Goal: Use online tool/utility: Use online tool/utility

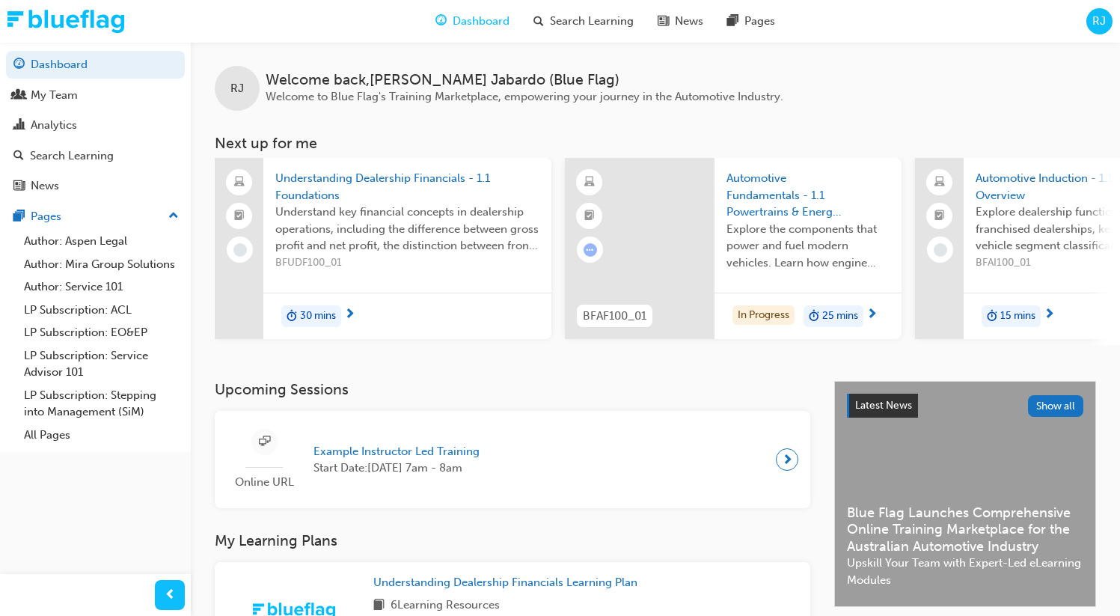
click at [1096, 23] on span "RJ" at bounding box center [1099, 21] width 13 height 17
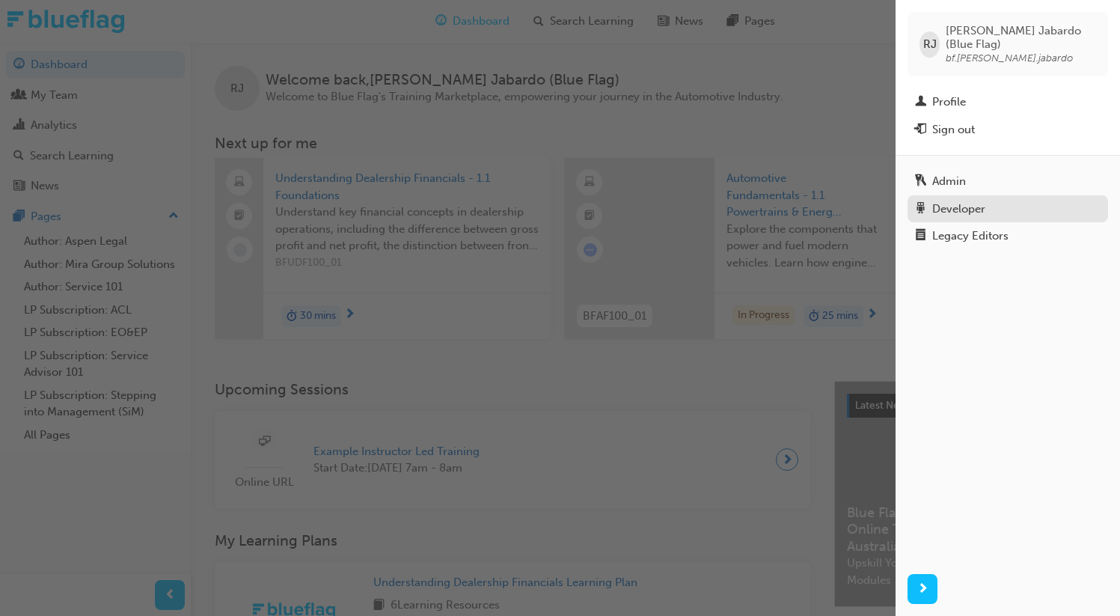
click at [967, 200] on div "Developer" at bounding box center [1008, 209] width 186 height 19
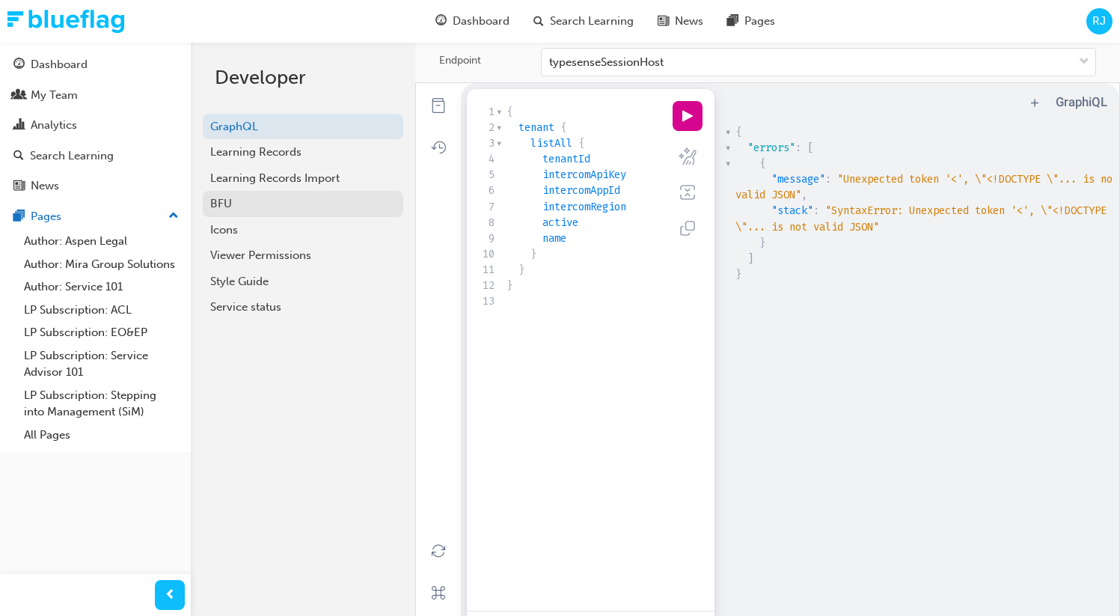
click at [295, 207] on div "BFU" at bounding box center [303, 203] width 186 height 17
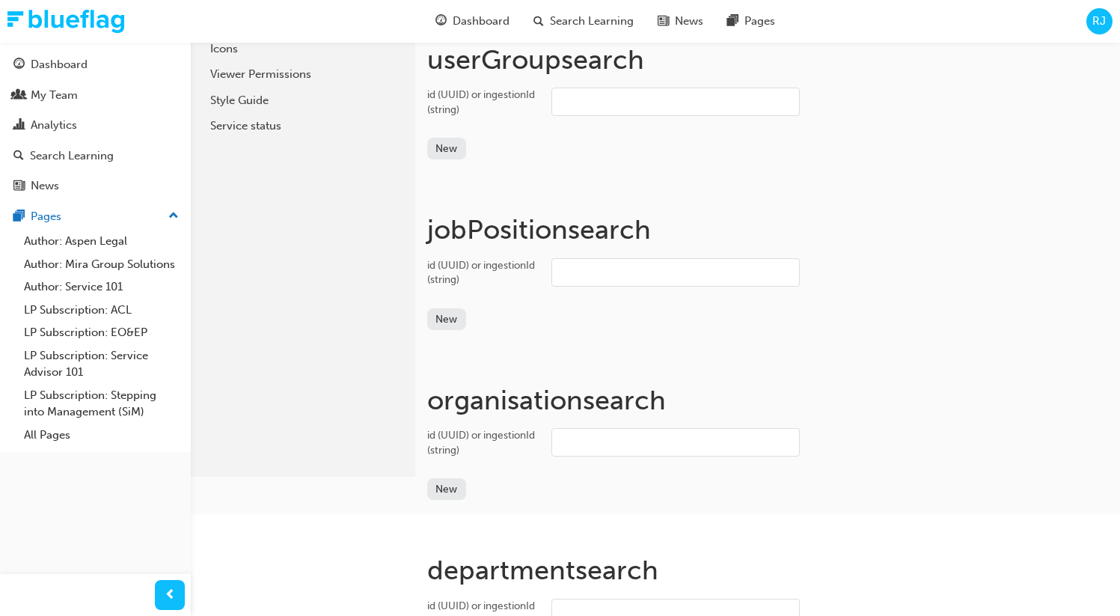
scroll to position [182, 0]
click at [598, 448] on input "id (UUID) or ingestionId (string)" at bounding box center [676, 441] width 248 height 28
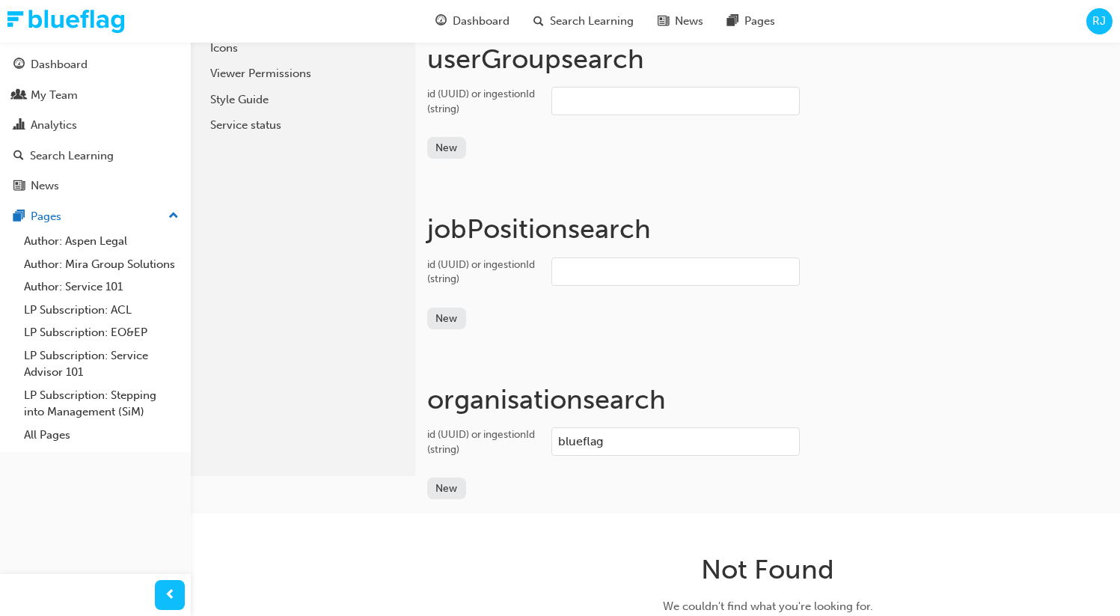
click at [578, 440] on input "blueflag" at bounding box center [676, 441] width 248 height 28
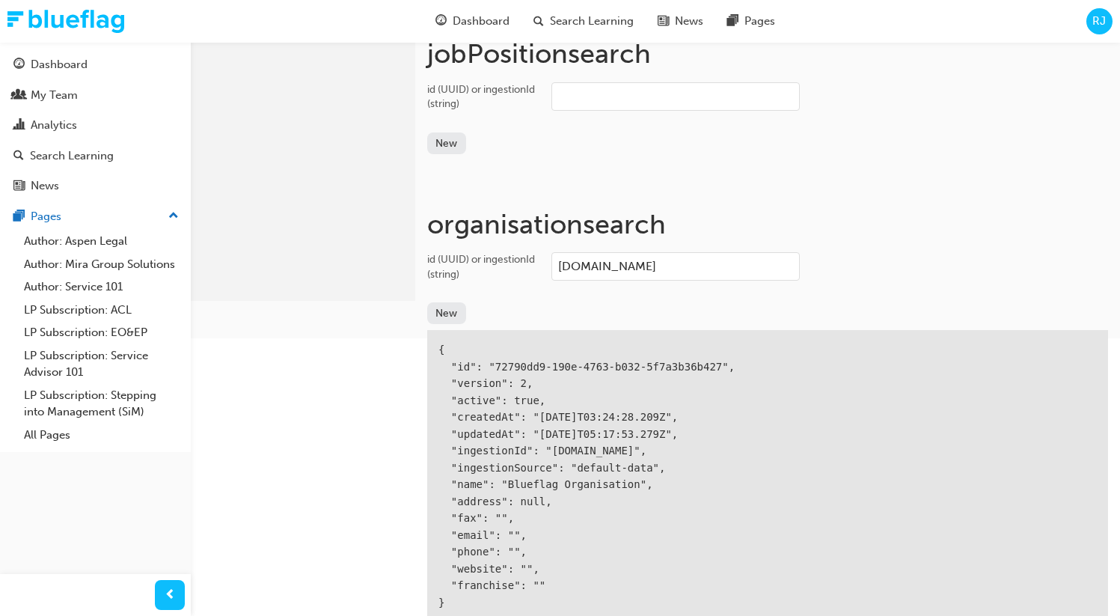
scroll to position [367, 0]
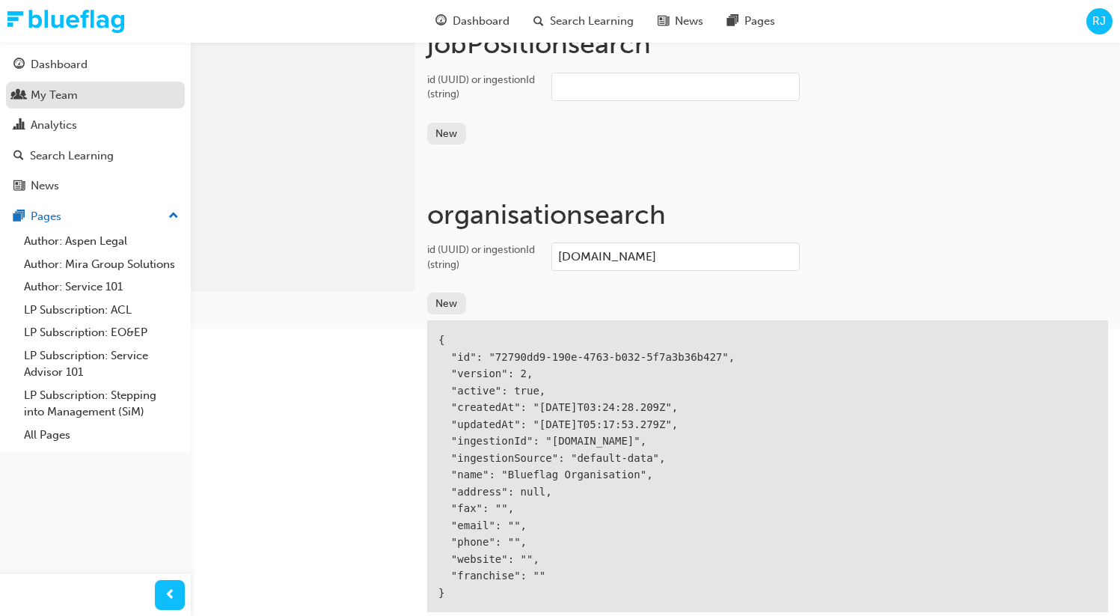
type input "bf.org"
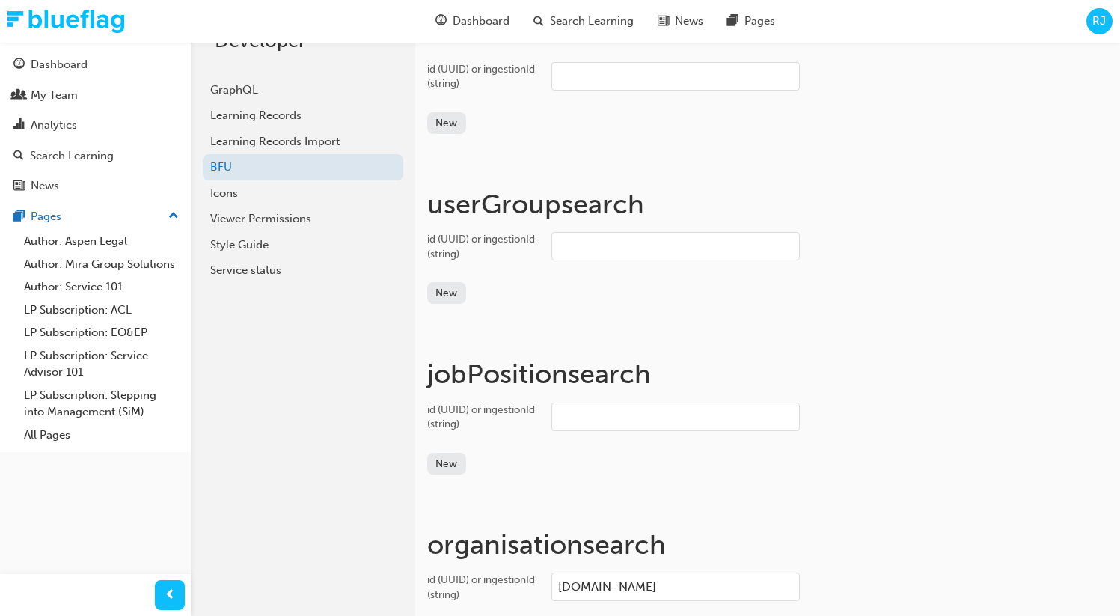
scroll to position [0, 0]
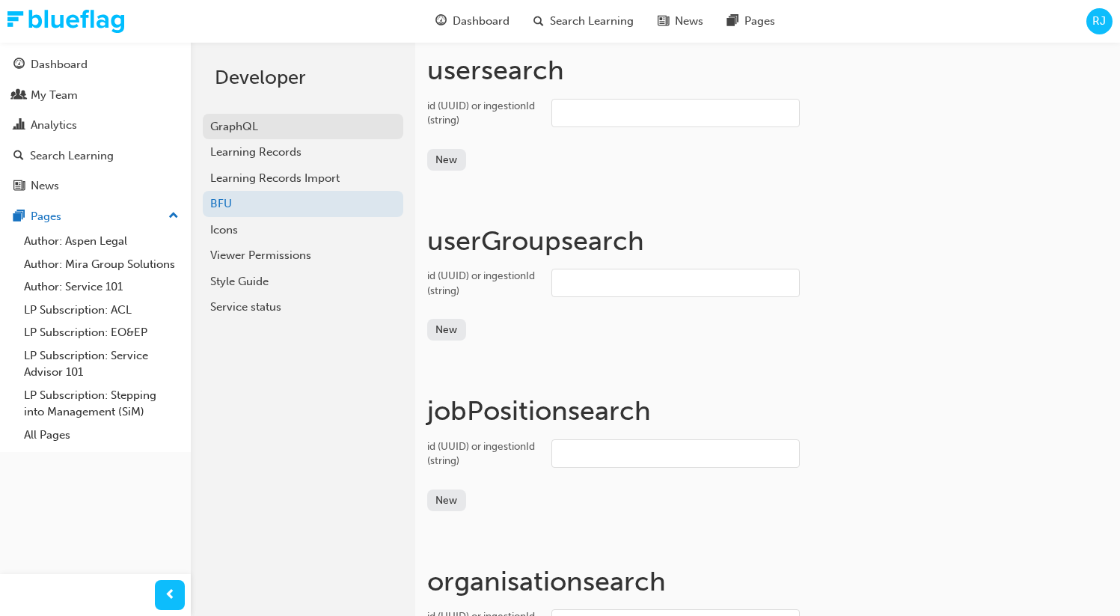
click at [244, 126] on div "GraphQL" at bounding box center [303, 126] width 186 height 17
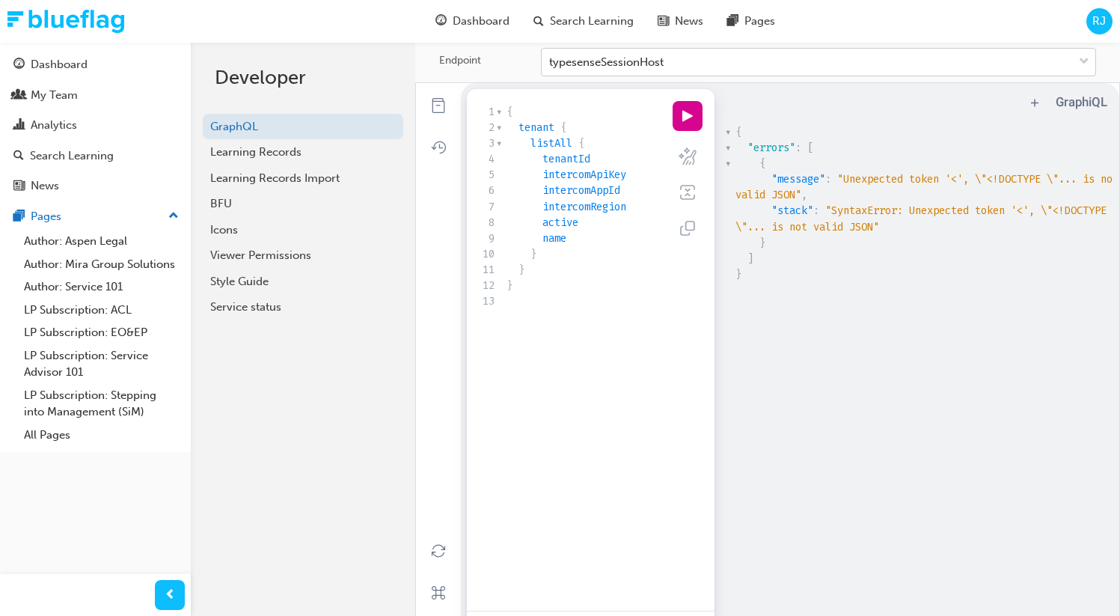
click at [608, 63] on div "typesenseSessionHost" at bounding box center [606, 62] width 115 height 17
click at [551, 63] on input "Endpoint typesenseSessionHost" at bounding box center [549, 61] width 1 height 13
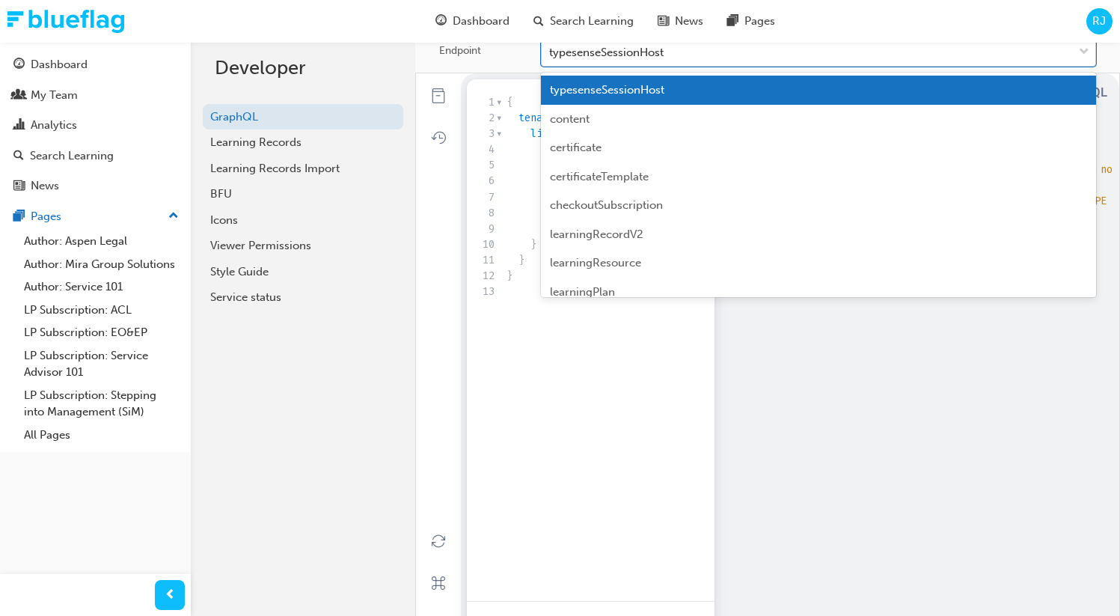
scroll to position [16, 0]
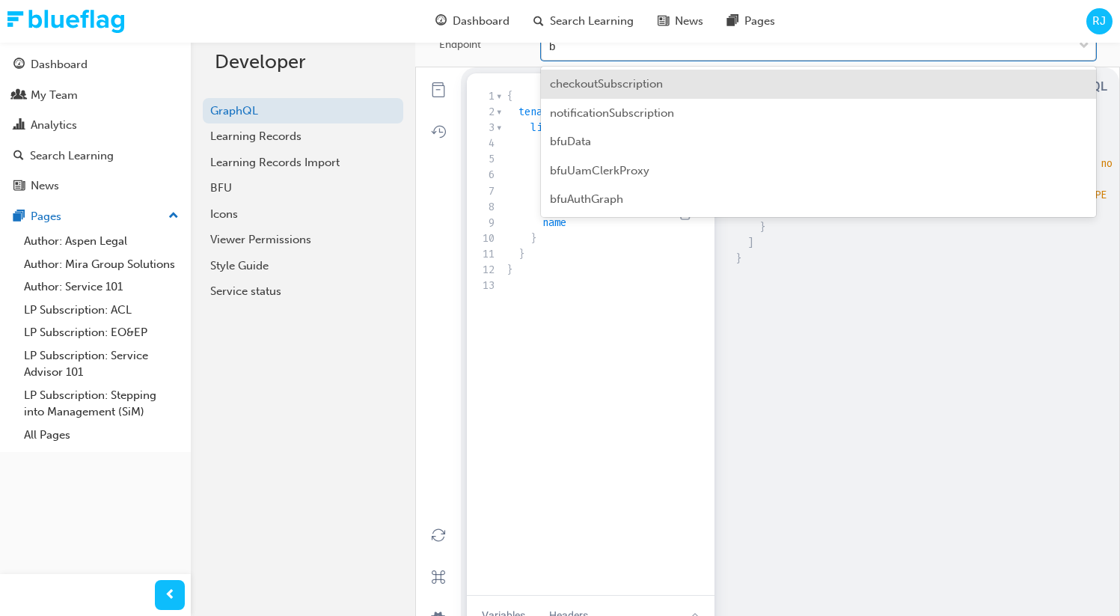
type input "bf"
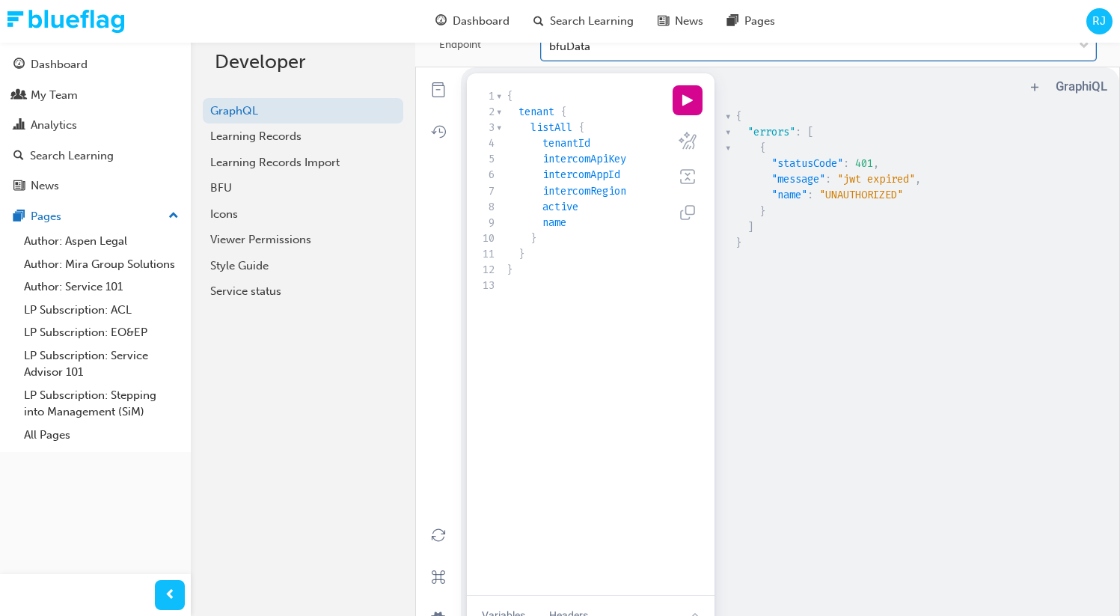
scroll to position [4, 0]
click at [551, 135] on span "listAll" at bounding box center [552, 128] width 42 height 14
type textarea "jo"
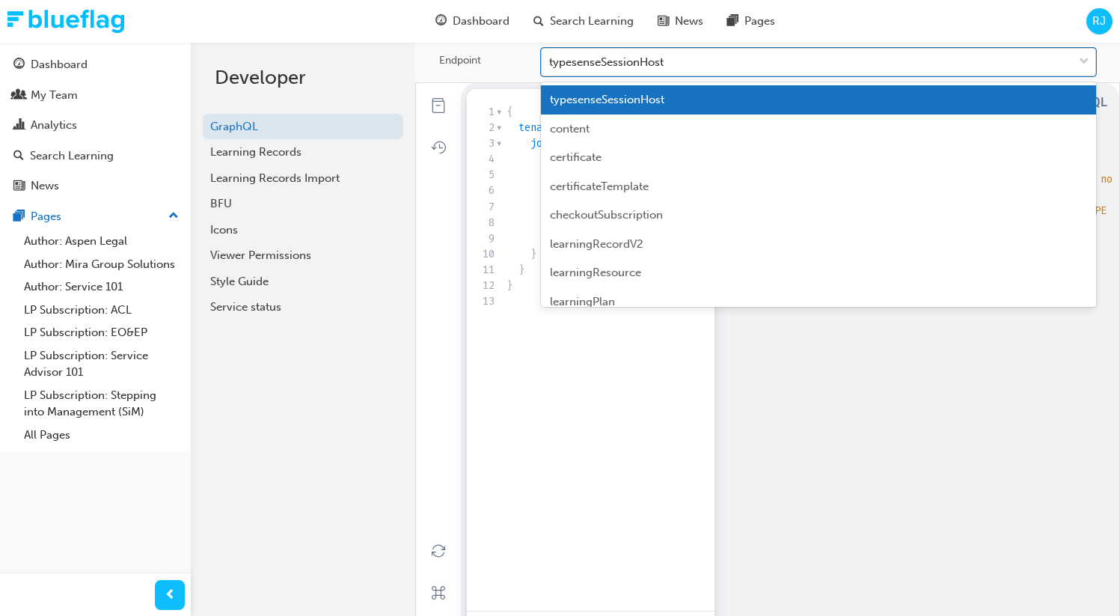
click at [587, 60] on div "typesenseSessionHost" at bounding box center [606, 62] width 115 height 17
click at [551, 60] on input "Endpoint option typesenseSessionHost focused, 1 of 21. 21 results available. Us…" at bounding box center [549, 61] width 1 height 13
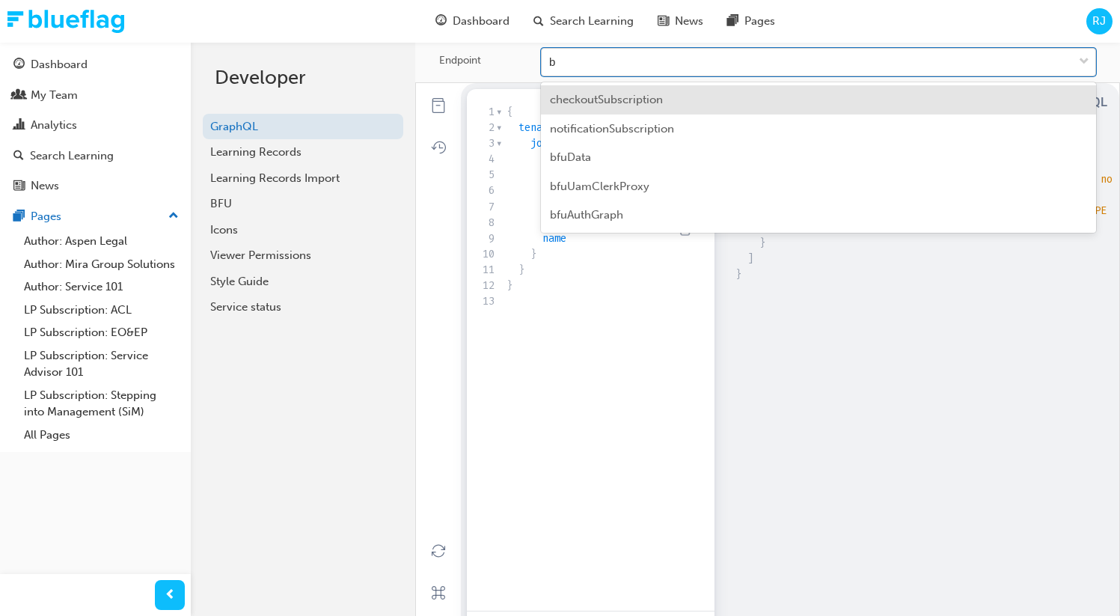
type input "bf"
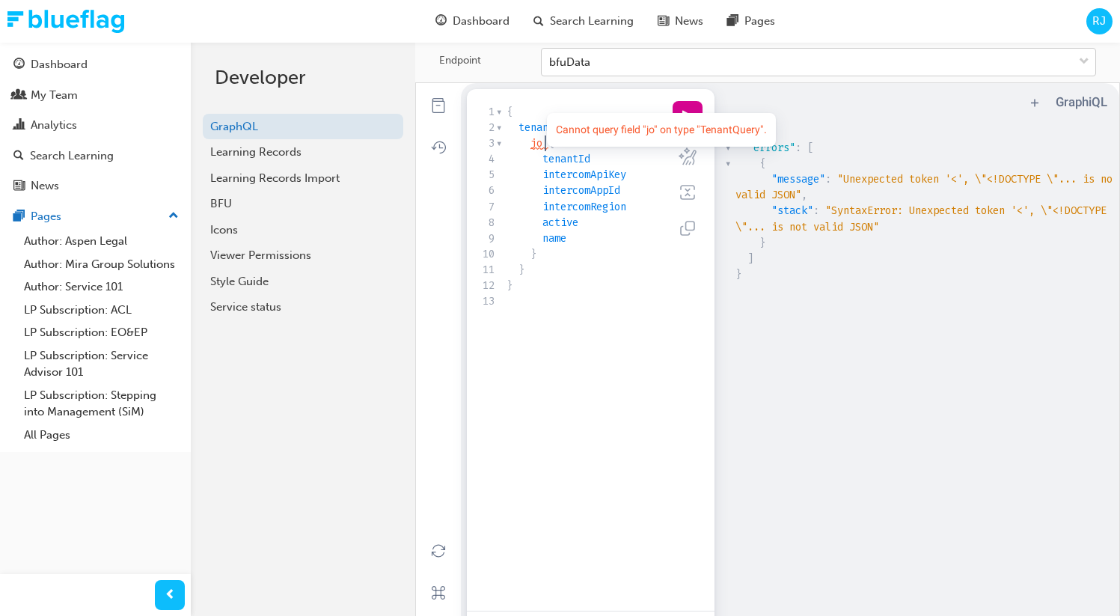
scroll to position [4, 0]
click at [543, 150] on span "jo" at bounding box center [537, 143] width 12 height 14
type textarea "b"
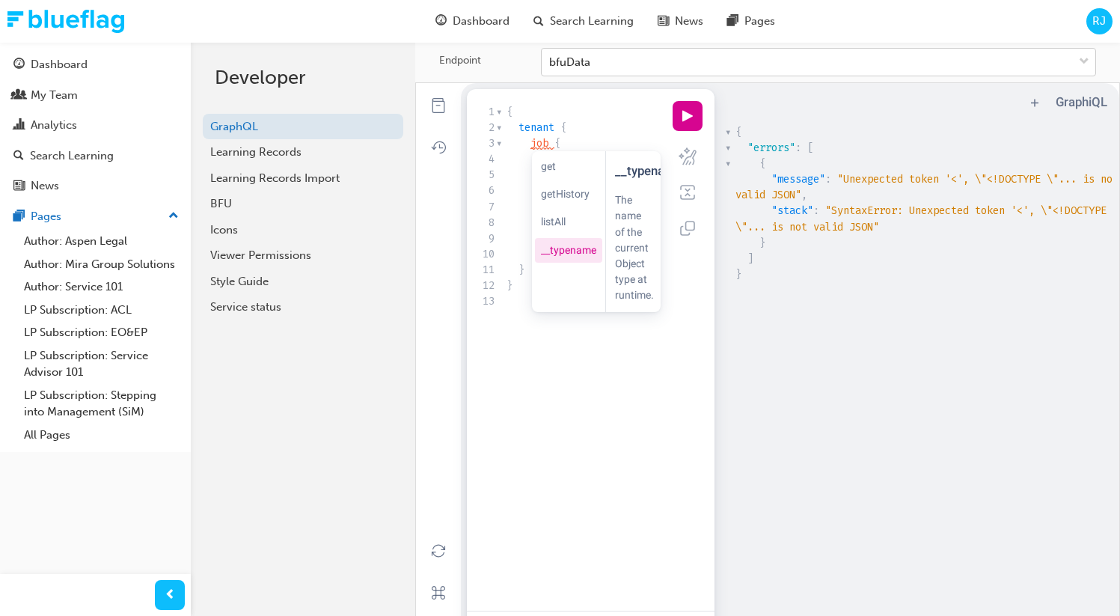
drag, startPoint x: 505, startPoint y: 336, endPoint x: 516, endPoint y: 312, distance: 26.1
click at [505, 336] on div "xxxxxxxxxx 1 { 2 tenant { 3 job { 4 tenantId 5 intercomApiKey 6 intercomAppId 7…" at bounding box center [588, 368] width 219 height 535
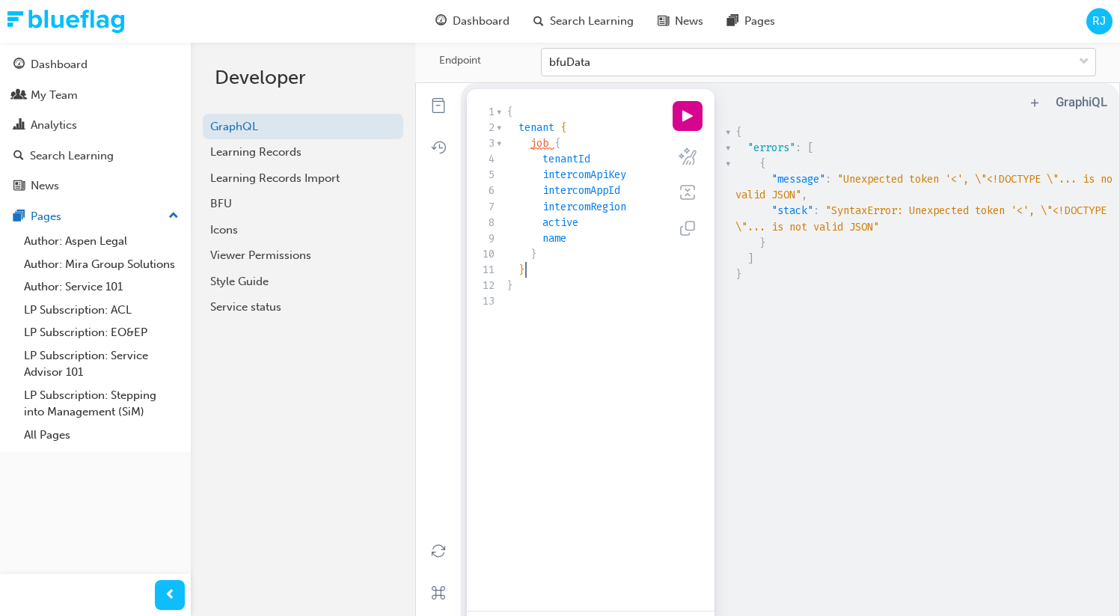
type textarea "tenant { job { tenantId intercomApiKey intercomAppId intercomRegion active name…"
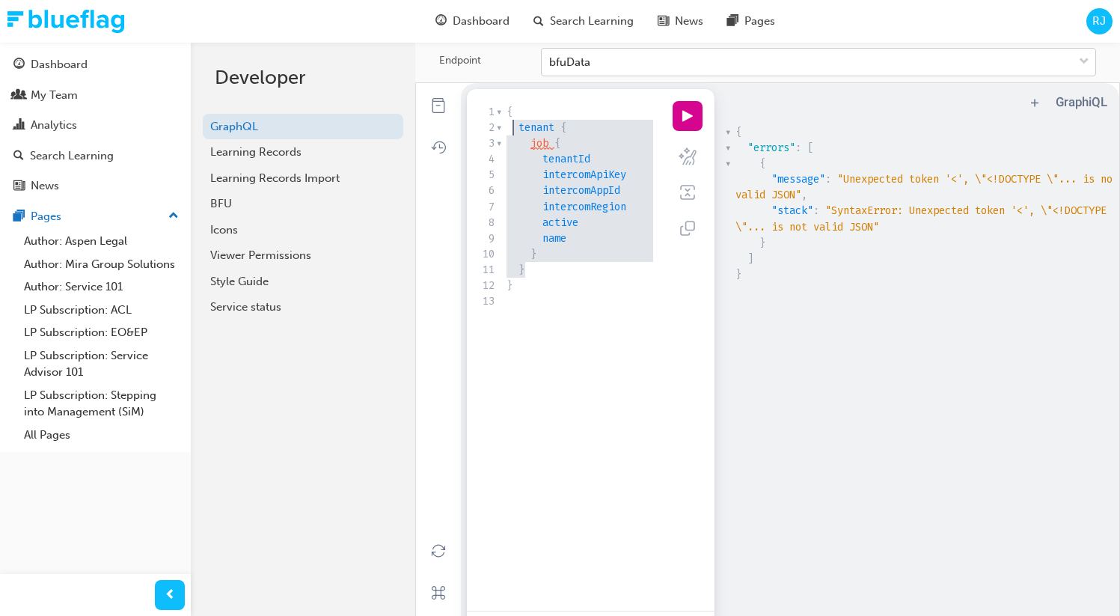
drag, startPoint x: 531, startPoint y: 282, endPoint x: 513, endPoint y: 136, distance: 147.1
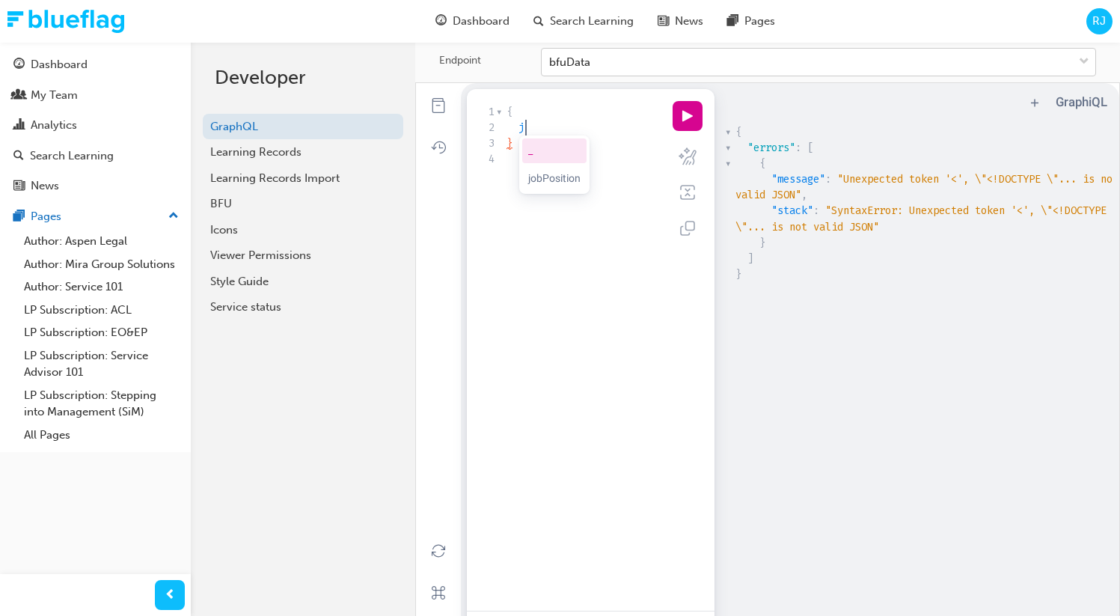
scroll to position [4, 17]
type textarea "job"
type textarea "¨"
type textarea "in"
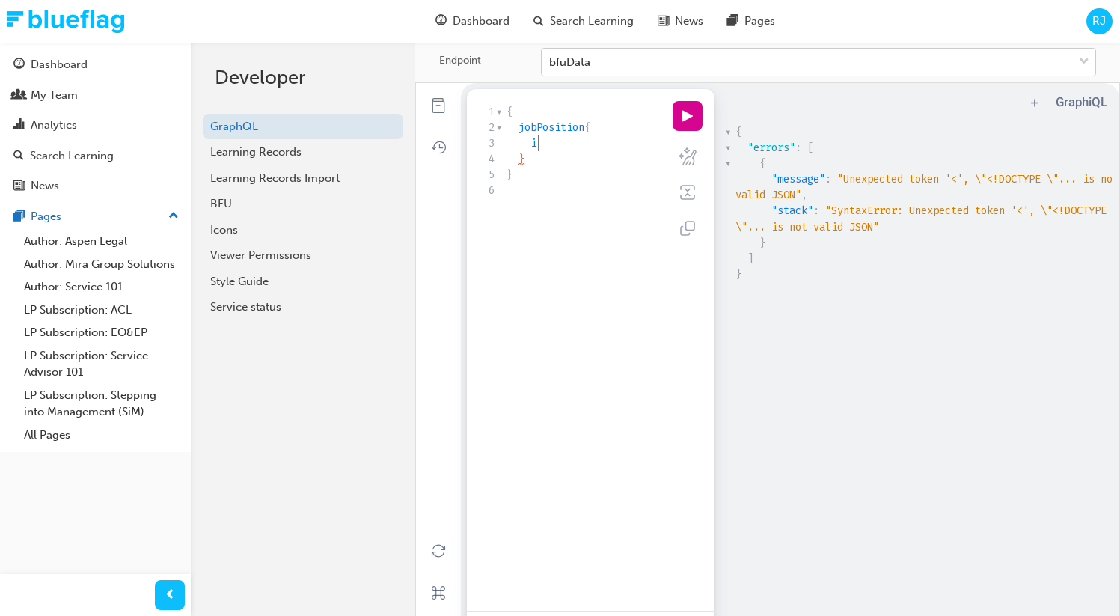
scroll to position [4, 11]
type textarea "k"
type textarea "li"
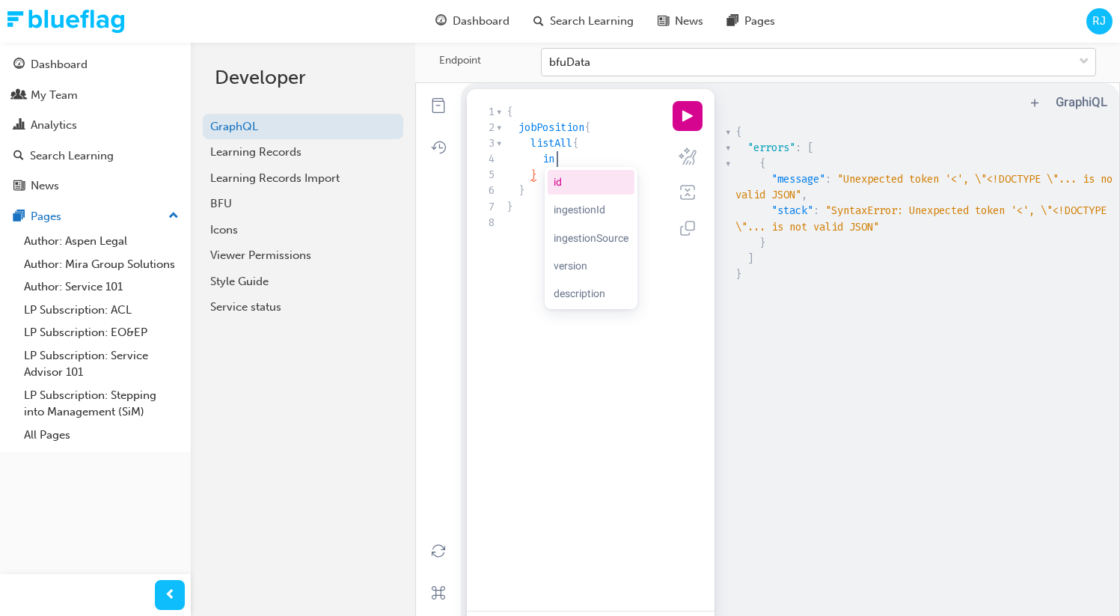
type textarea "ing"
type textarea "ac"
click at [674, 128] on button "play icon" at bounding box center [688, 116] width 30 height 30
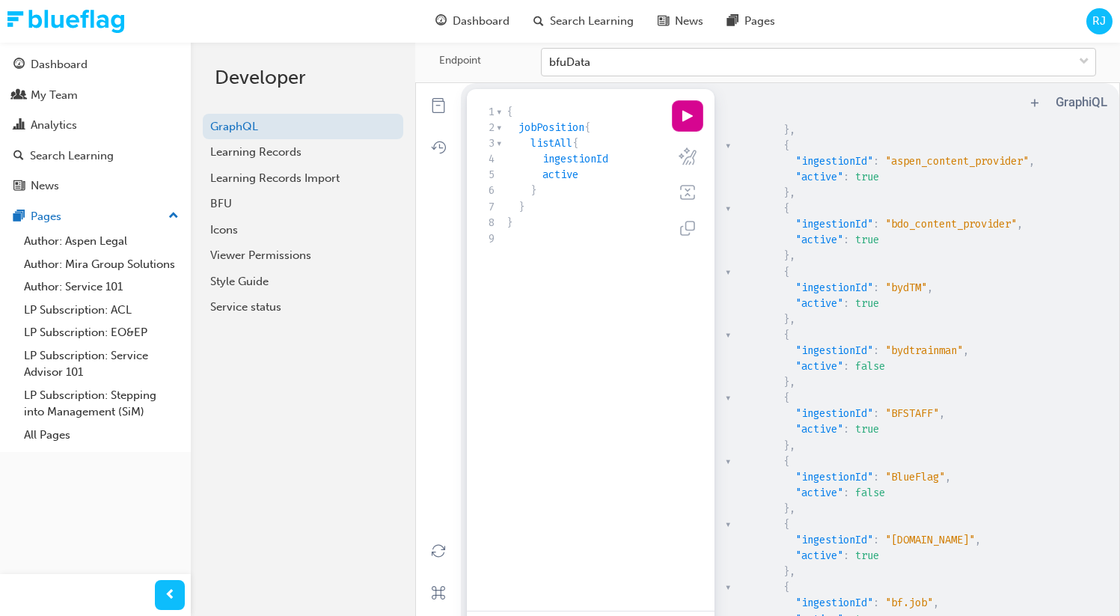
scroll to position [115, 0]
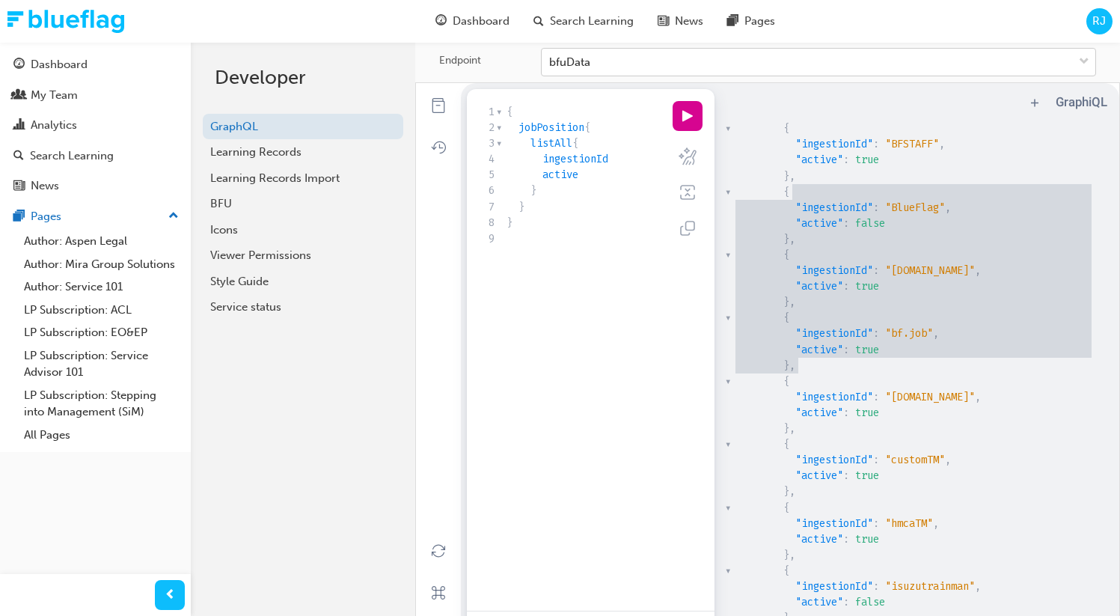
type textarea "{ "ingestionId": "BlueFlag", "active": false }, { "ingestionId": "bf.dev", "act…"
drag, startPoint x: 798, startPoint y: 375, endPoint x: 782, endPoint y: 198, distance: 178.1
click at [782, 198] on div "{ "data" : { "jobPosition" : { "listAll" : [ { "ingestionId" : "aacTM" , "activ…" at bounding box center [923, 255] width 381 height 1026
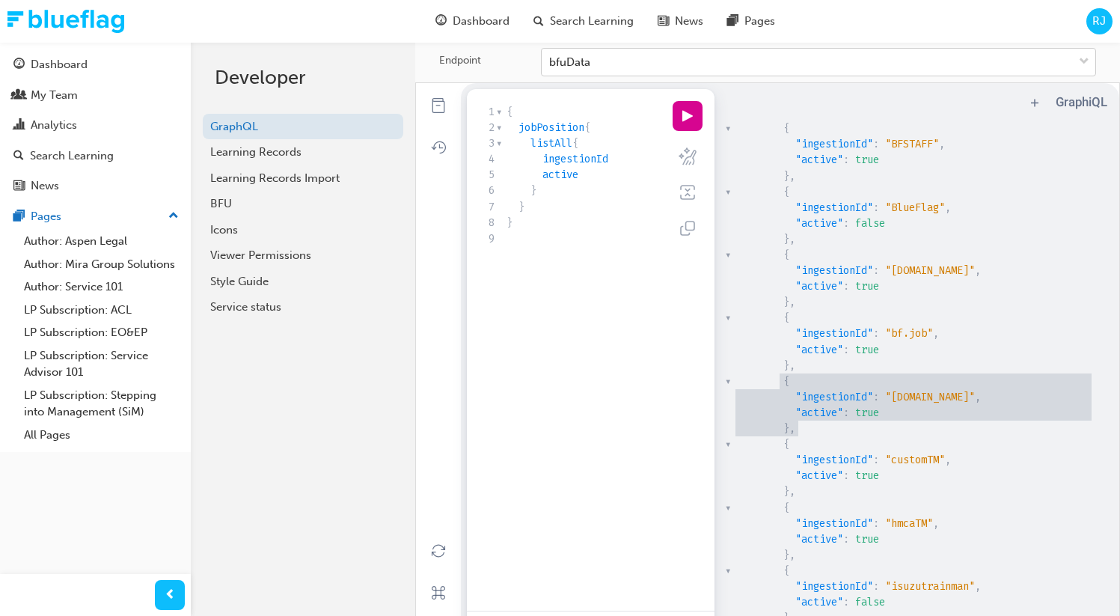
type textarea "{ "ingestionId": "bf.training", "active": true },"
drag, startPoint x: 796, startPoint y: 441, endPoint x: 780, endPoint y: 392, distance: 51.4
click at [780, 392] on div "{ "data" : { "jobPosition" : { "listAll" : [ { "ingestionId" : "aacTM" , "activ…" at bounding box center [923, 255] width 381 height 1026
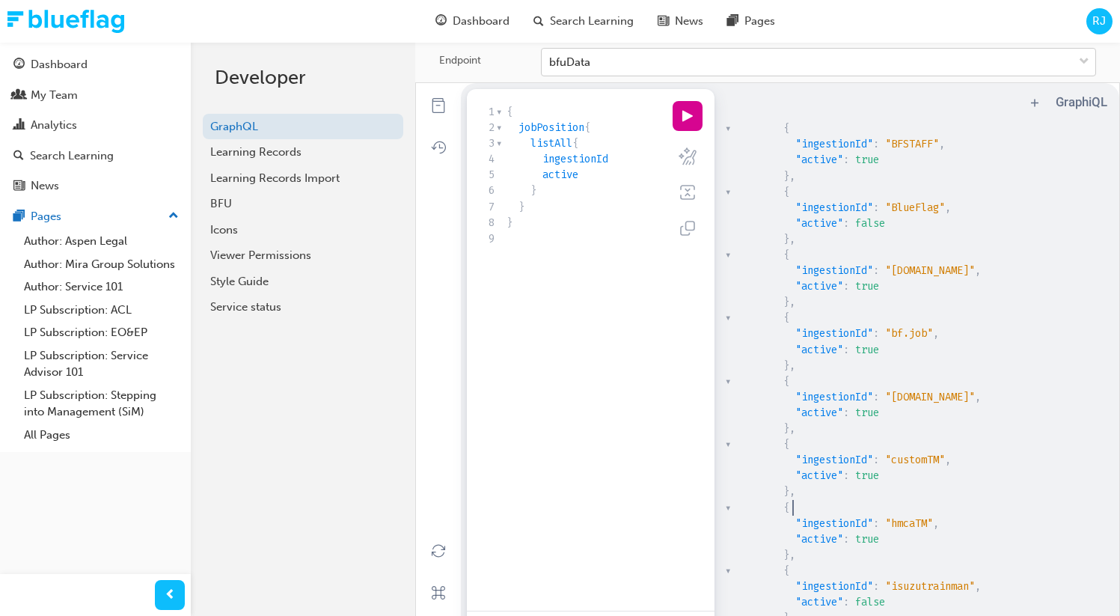
click at [981, 512] on pre "{" at bounding box center [923, 508] width 381 height 16
